Goal: Task Accomplishment & Management: Manage account settings

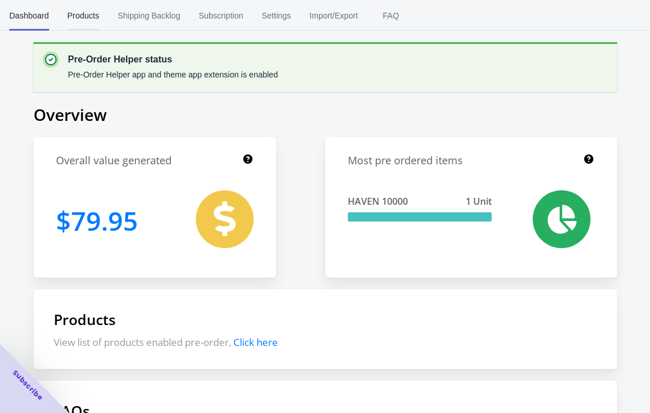
click at [98, 18] on span "Products" at bounding box center [84, 16] width 32 height 30
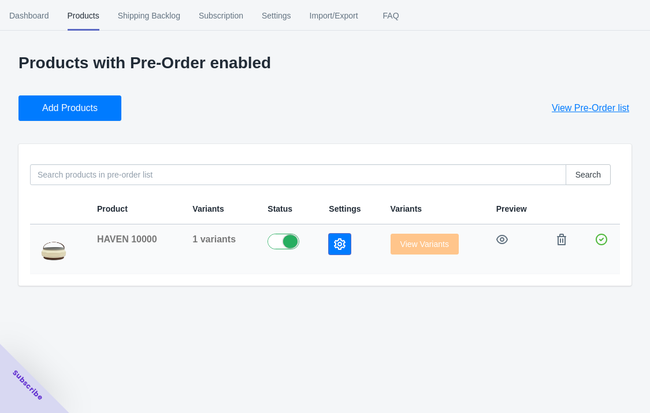
click at [334, 250] on icon "button" at bounding box center [340, 244] width 12 height 12
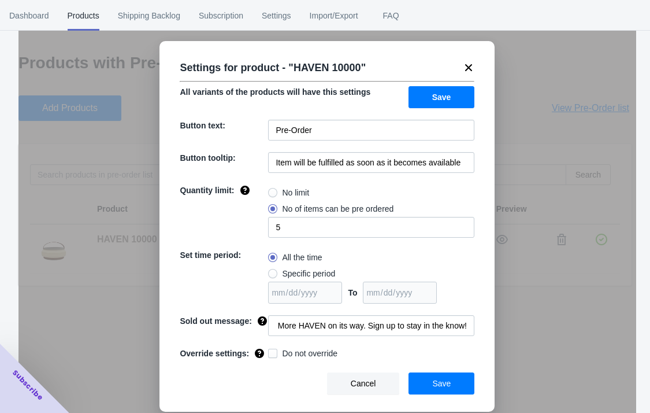
scroll to position [0, 162]
click at [443, 384] on button "Save" at bounding box center [442, 383] width 66 height 22
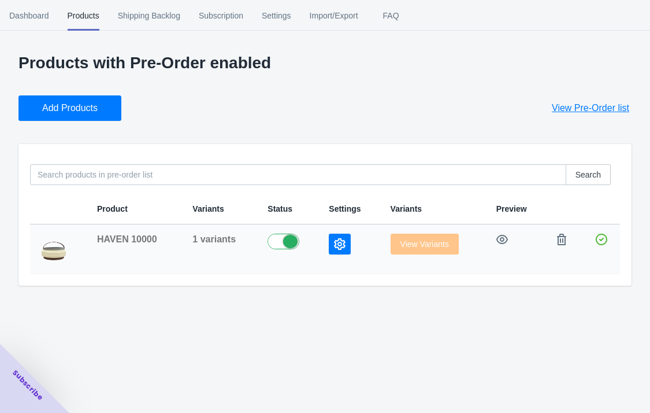
click at [278, 247] on label at bounding box center [289, 240] width 43 height 14
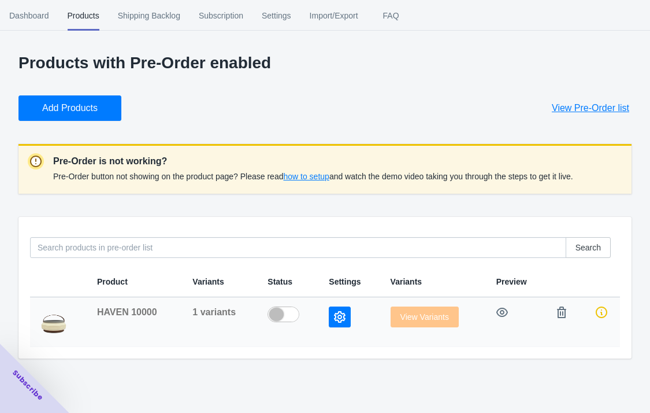
scroll to position [49, 0]
click at [279, 320] on label at bounding box center [289, 313] width 43 height 14
checkbox input "true"
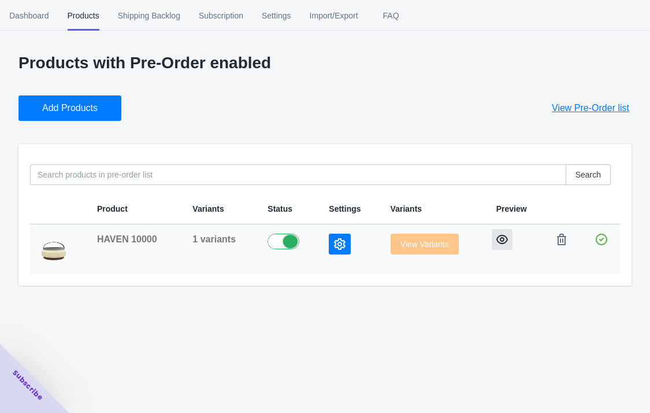
click at [496, 245] on icon "button" at bounding box center [502, 239] width 12 height 12
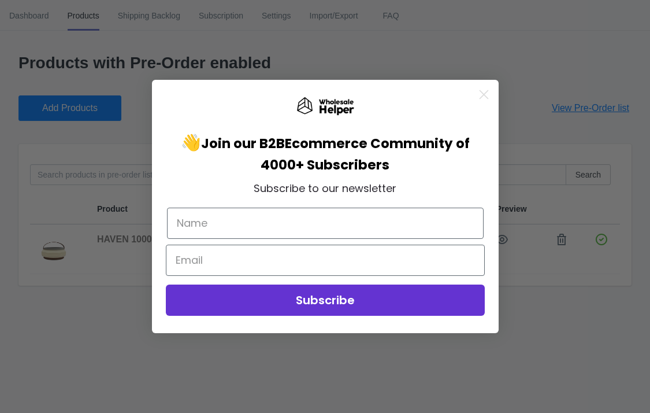
click at [283, 55] on div "Close dialog 👋 Join our B2B Ecommerce Community of 4000+ Subscribers Subscribe …" at bounding box center [325, 206] width 650 height 413
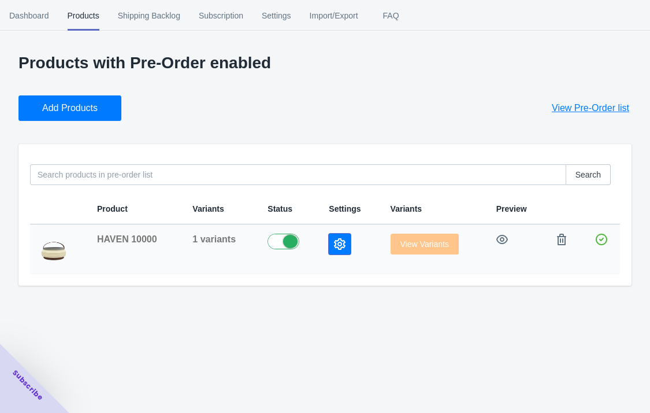
click at [334, 250] on icon "button" at bounding box center [340, 244] width 12 height 12
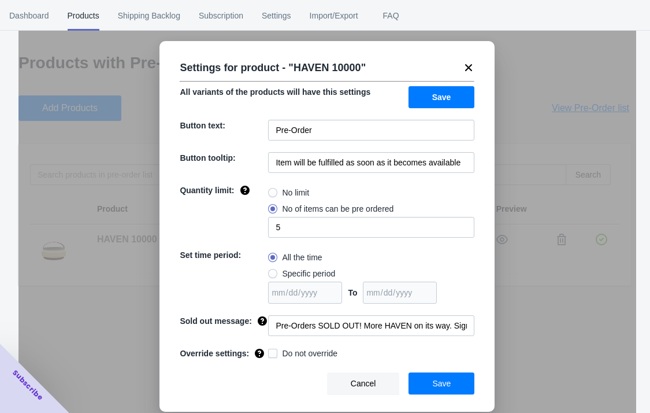
click at [123, 192] on div "Settings for product - " HAVEN 10000 " All variants of the products will have t…" at bounding box center [327, 235] width 618 height 413
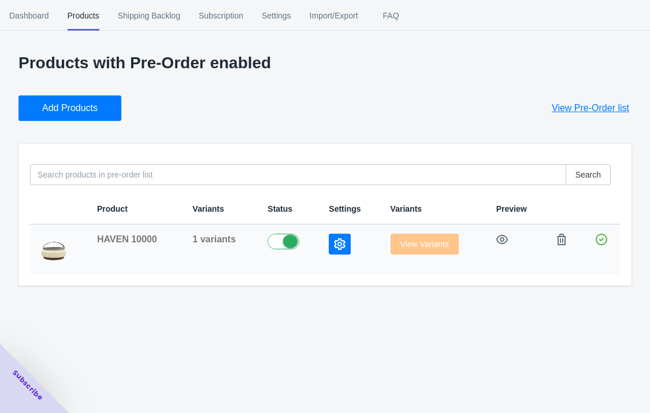
click at [124, 244] on span "HAVEN 10000" at bounding box center [127, 239] width 60 height 10
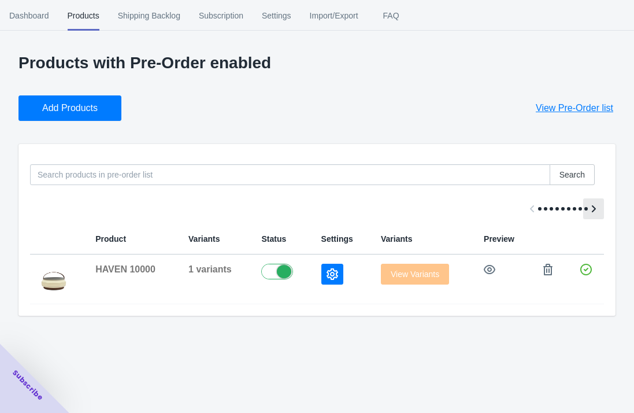
click at [592, 212] on icon "Scroll table right one column" at bounding box center [594, 208] width 4 height 7
click at [521, 224] on div at bounding box center [317, 209] width 574 height 30
click at [557, 114] on span "View Pre-Order list" at bounding box center [574, 108] width 77 height 12
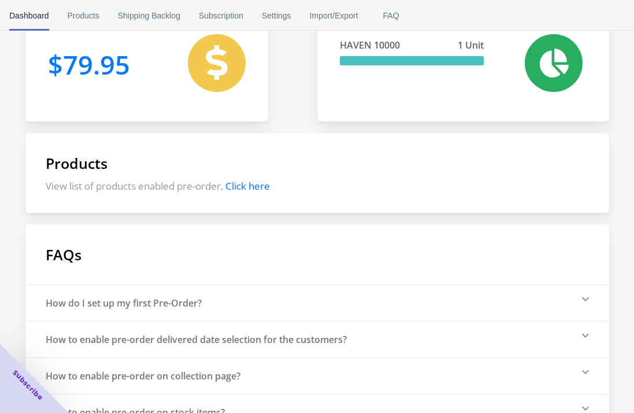
scroll to position [161, 0]
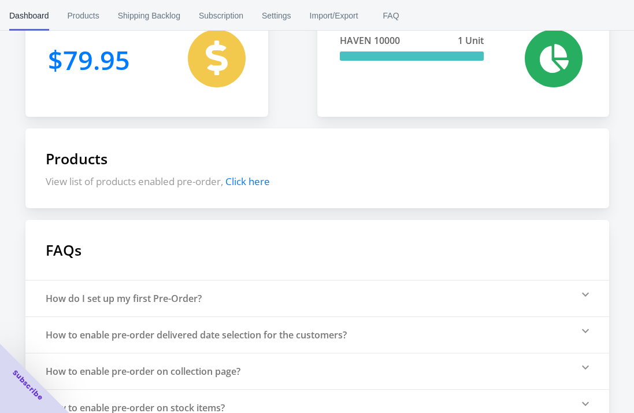
click at [251, 188] on span "Click here" at bounding box center [247, 181] width 45 height 13
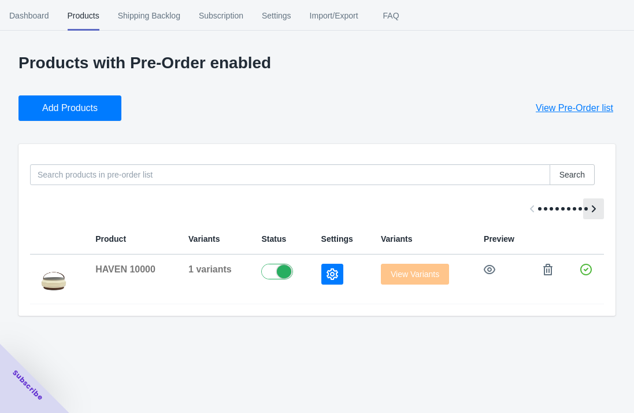
click at [588, 214] on icon "Scroll table right one column" at bounding box center [594, 209] width 12 height 12
click at [585, 224] on div at bounding box center [317, 209] width 574 height 30
click at [120, 274] on span "HAVEN 10000" at bounding box center [125, 269] width 60 height 10
click at [198, 274] on span "1 variants" at bounding box center [209, 269] width 43 height 10
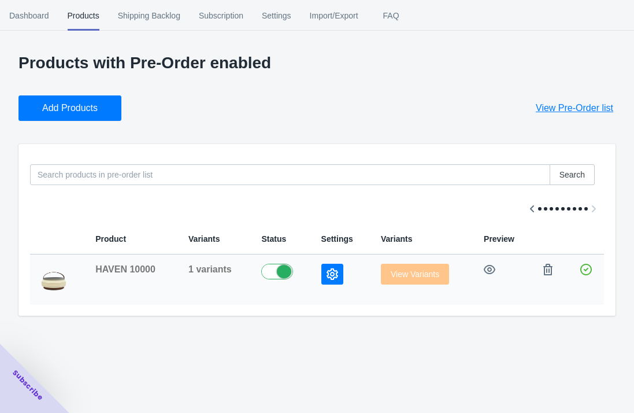
click at [390, 284] on div "View Variants" at bounding box center [423, 274] width 84 height 21
click at [484, 275] on icon "button" at bounding box center [490, 270] width 12 height 12
click at [172, 20] on span "Shipping Backlog" at bounding box center [149, 16] width 62 height 30
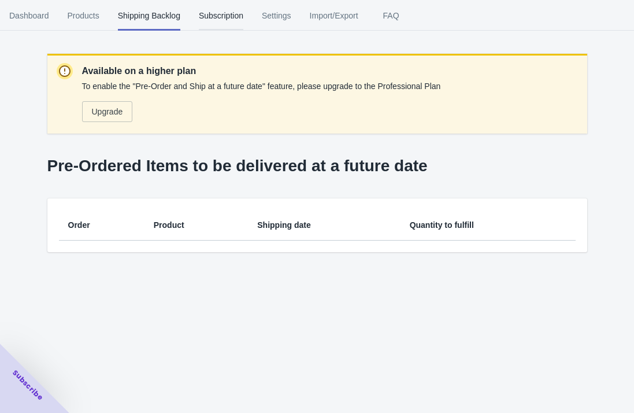
click at [243, 20] on span "Subscription" at bounding box center [221, 16] width 45 height 30
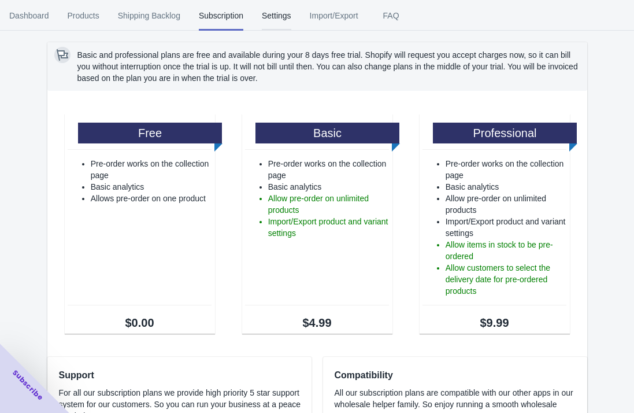
click at [291, 20] on span "Settings" at bounding box center [276, 16] width 29 height 30
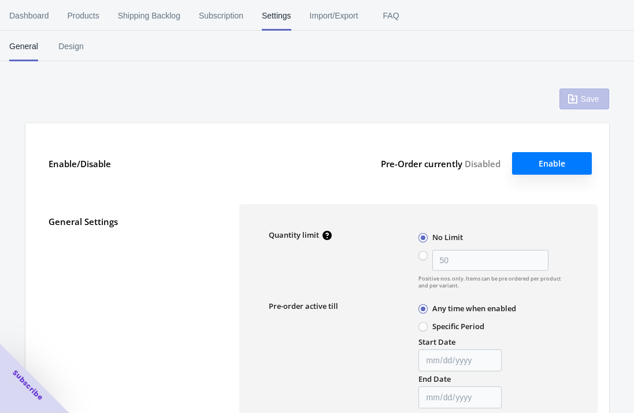
radio input "false"
type input "5"
type textarea "Inventory level is 354. Some of the items will be pre-ordered."
type textarea "Only 354 items left in stock."
type textarea "A maximum of 5 products can be pre ordered."
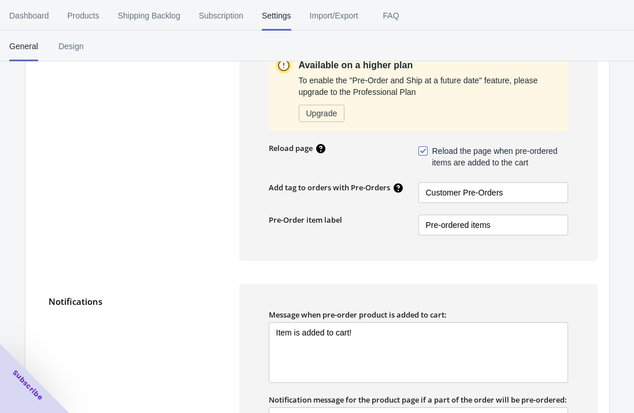
scroll to position [446, 0]
click at [427, 235] on input "Pre-ordered items" at bounding box center [493, 224] width 150 height 21
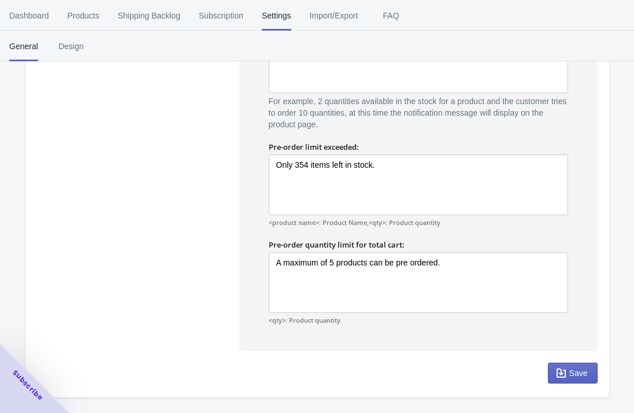
scroll to position [1040, 0]
type input "_Pre-ordered items"
click at [569, 368] on span "Save" at bounding box center [578, 372] width 18 height 9
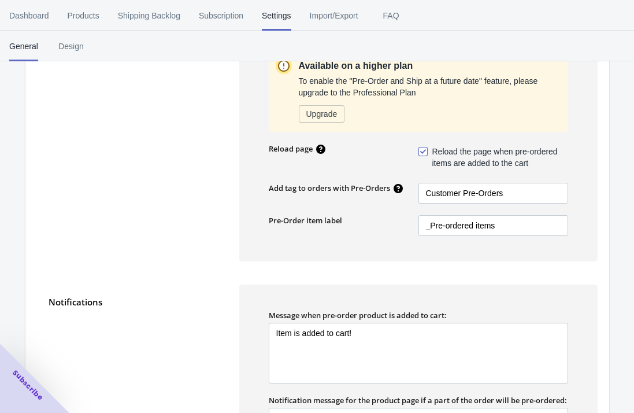
scroll to position [446, 0]
